Goal: Use online tool/utility: Utilize a website feature to perform a specific function

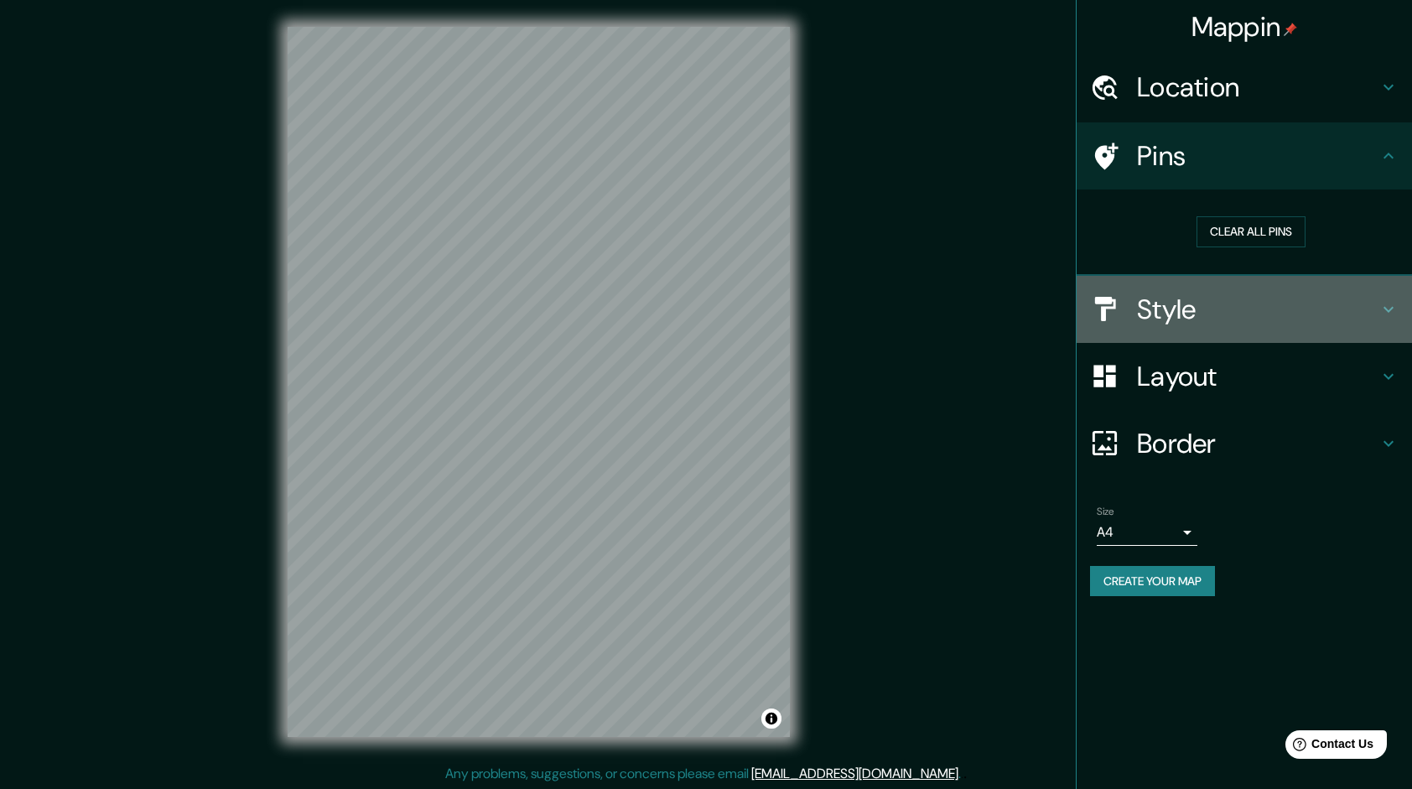
click at [1142, 301] on h4 "Style" at bounding box center [1257, 310] width 241 height 34
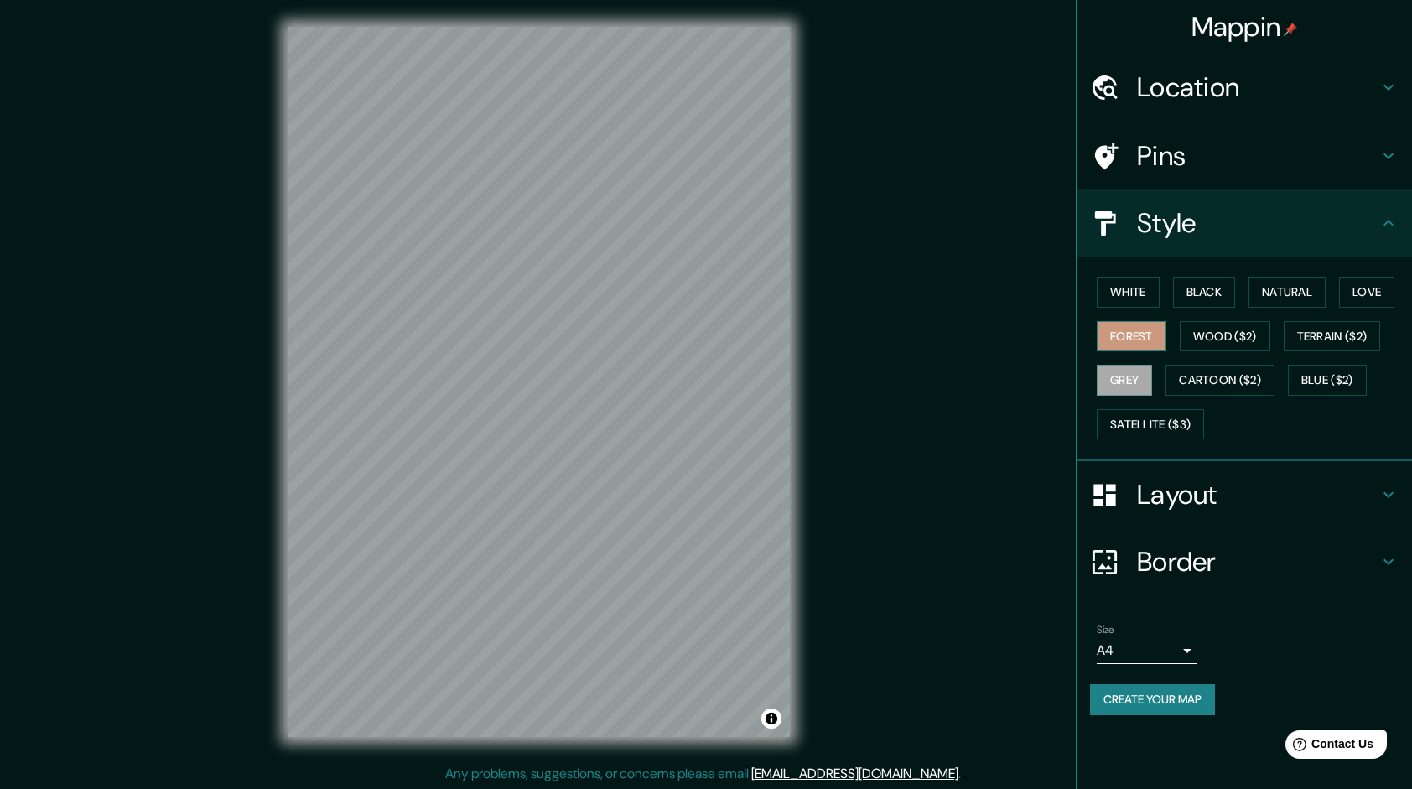
click at [1128, 325] on button "Forest" at bounding box center [1131, 336] width 70 height 31
click at [1217, 488] on h4 "Layout" at bounding box center [1257, 495] width 241 height 34
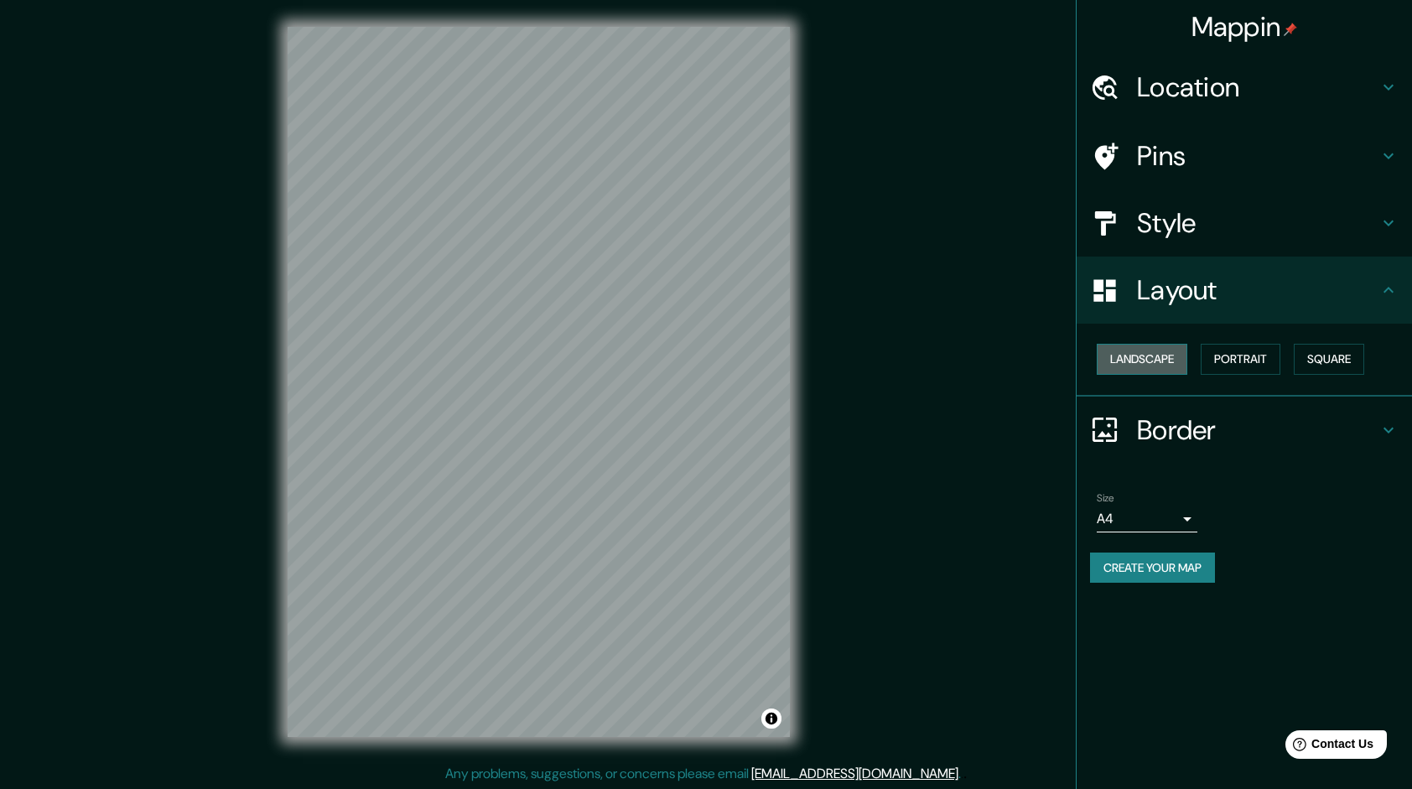
click at [1169, 359] on button "Landscape" at bounding box center [1141, 359] width 91 height 31
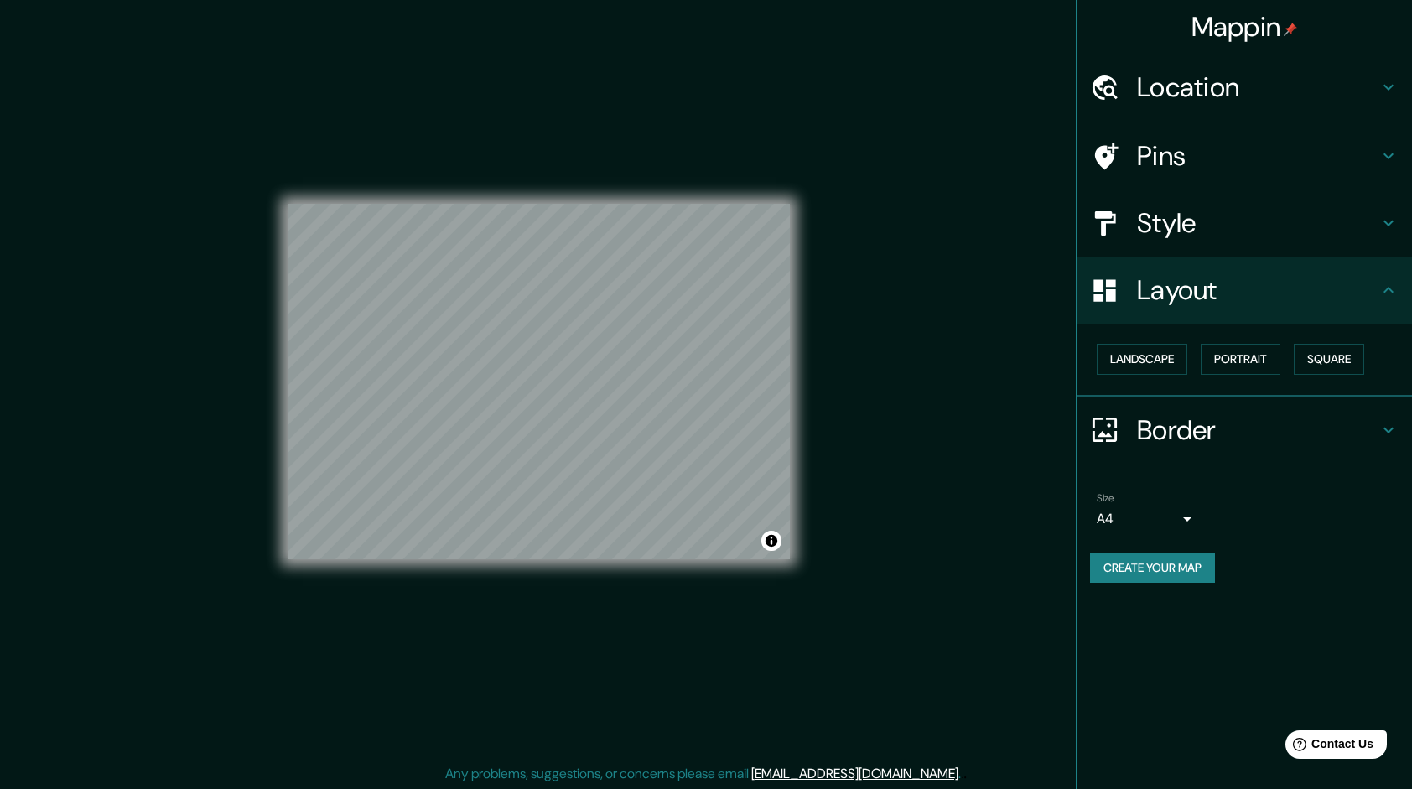
click at [1233, 216] on h4 "Style" at bounding box center [1257, 223] width 241 height 34
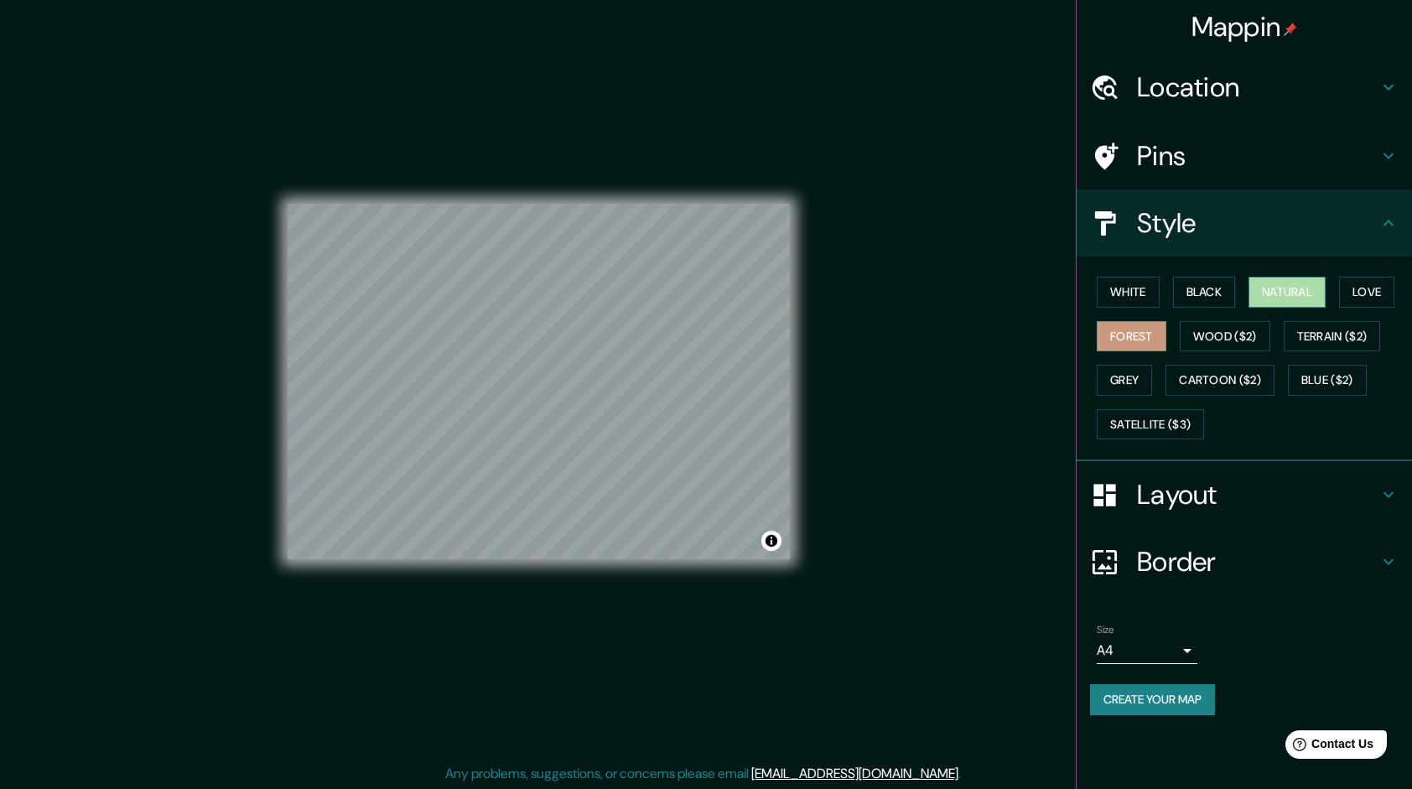
click at [1284, 302] on button "Natural" at bounding box center [1286, 292] width 77 height 31
click at [1371, 300] on button "Love" at bounding box center [1366, 292] width 55 height 31
click at [1296, 296] on button "Natural" at bounding box center [1286, 292] width 77 height 31
click at [1215, 292] on button "Black" at bounding box center [1204, 292] width 63 height 31
click at [1174, 292] on button "Black" at bounding box center [1204, 292] width 63 height 31
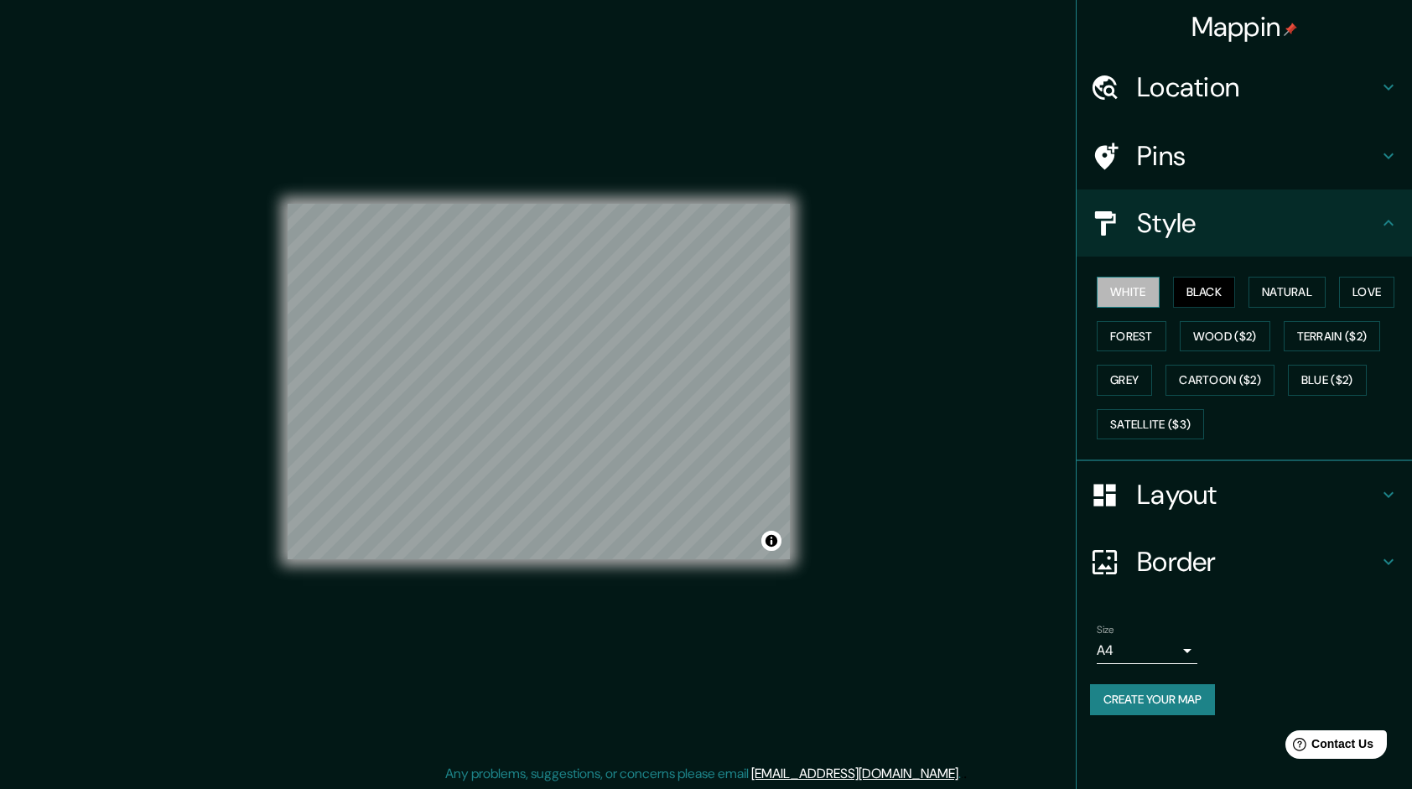
click at [1150, 290] on button "White" at bounding box center [1127, 292] width 63 height 31
click at [1249, 211] on h4 "Style" at bounding box center [1257, 223] width 241 height 34
click at [1142, 381] on button "Grey" at bounding box center [1123, 380] width 55 height 31
click at [1142, 321] on button "Forest" at bounding box center [1131, 336] width 70 height 31
click at [1114, 376] on button "Grey" at bounding box center [1123, 380] width 55 height 31
